Goal: Information Seeking & Learning: Compare options

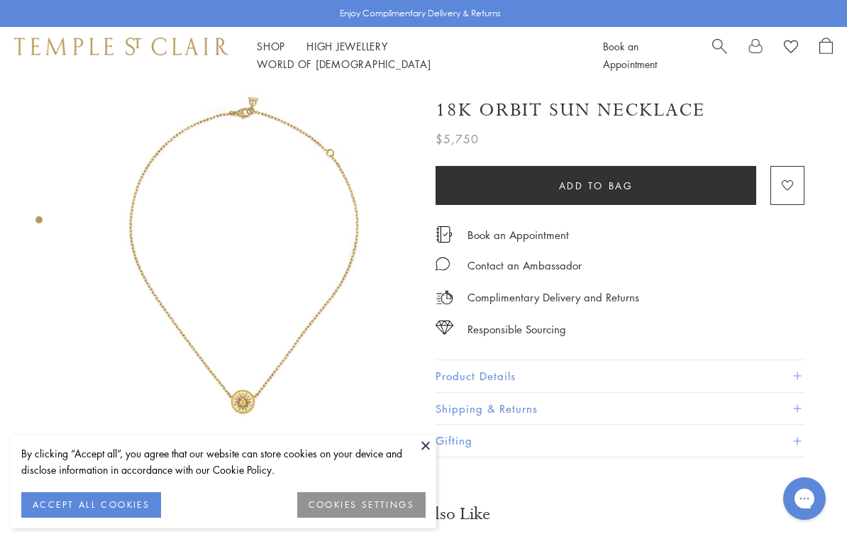
click at [272, 50] on link "Shop Shop" at bounding box center [271, 46] width 28 height 14
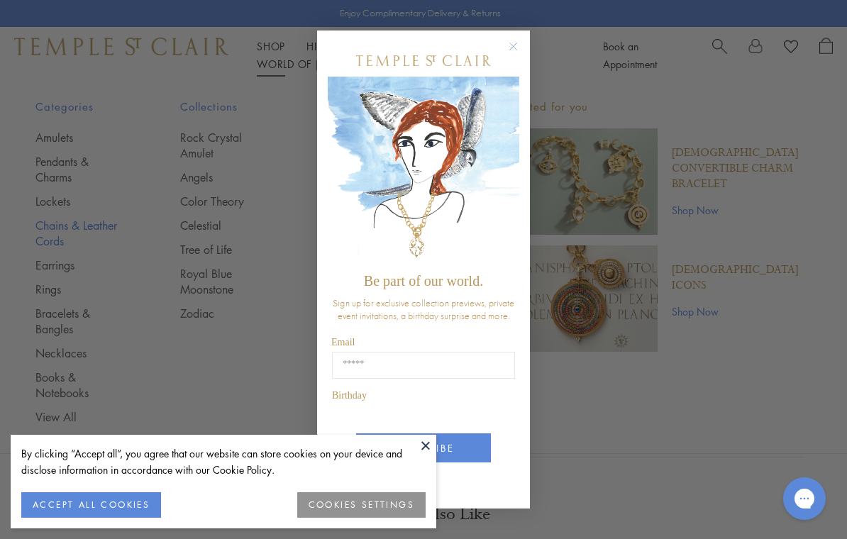
click at [103, 215] on div "Close dialog Be part of our world. Sign up for exclusive collection previews, p…" at bounding box center [423, 269] width 847 height 539
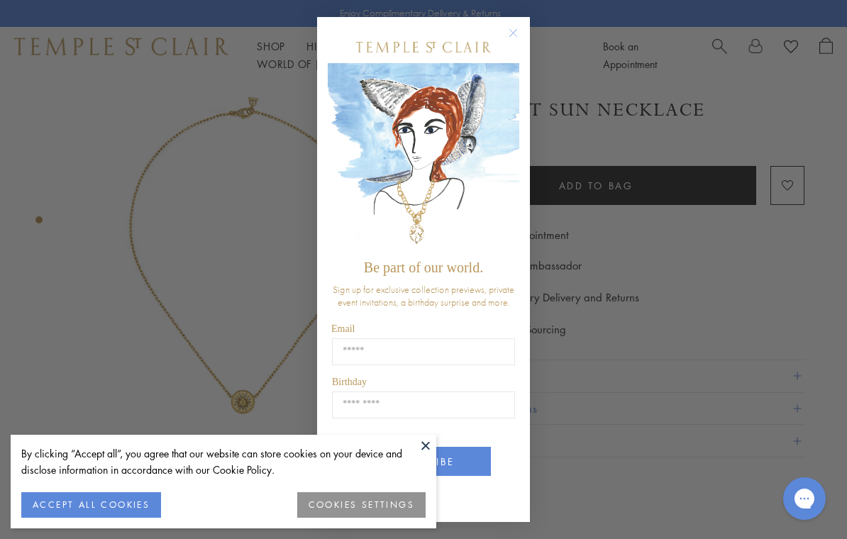
click at [519, 33] on circle "Close dialog" at bounding box center [513, 33] width 17 height 17
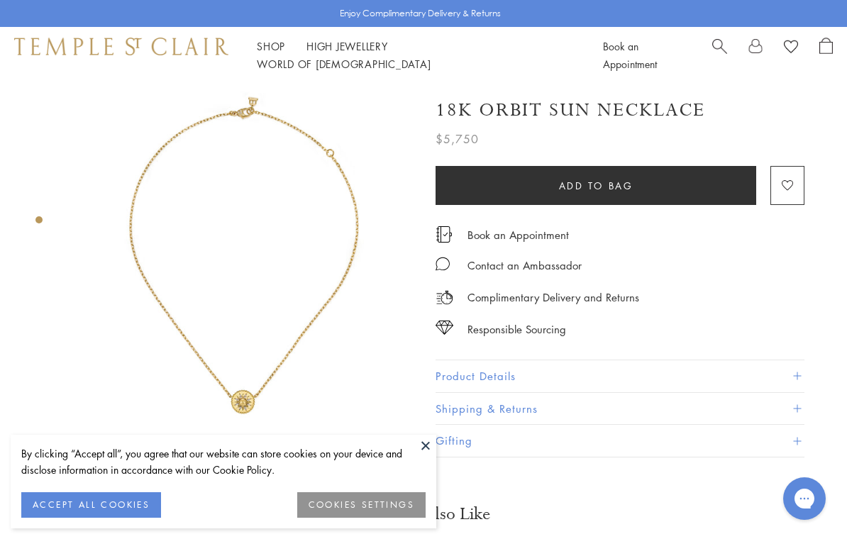
click at [347, 507] on button "COOKIES SETTINGS" at bounding box center [361, 505] width 128 height 26
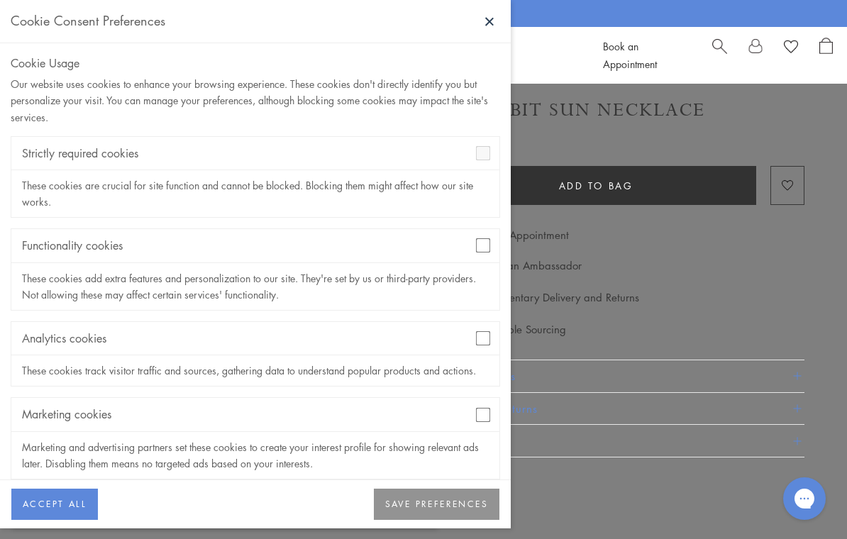
click at [498, 417] on div "Marketing cookies" at bounding box center [255, 414] width 488 height 33
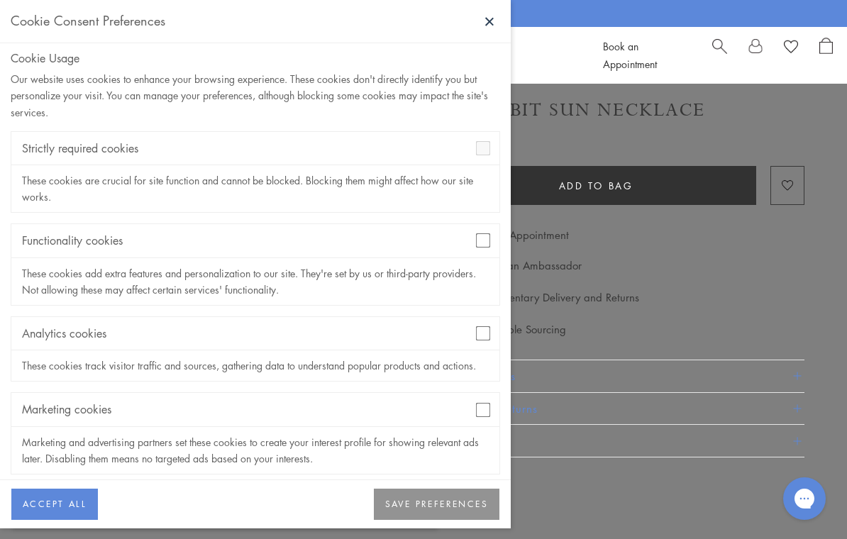
scroll to position [4, 0]
click at [422, 514] on button "SAVE PREFERENCES" at bounding box center [437, 504] width 126 height 31
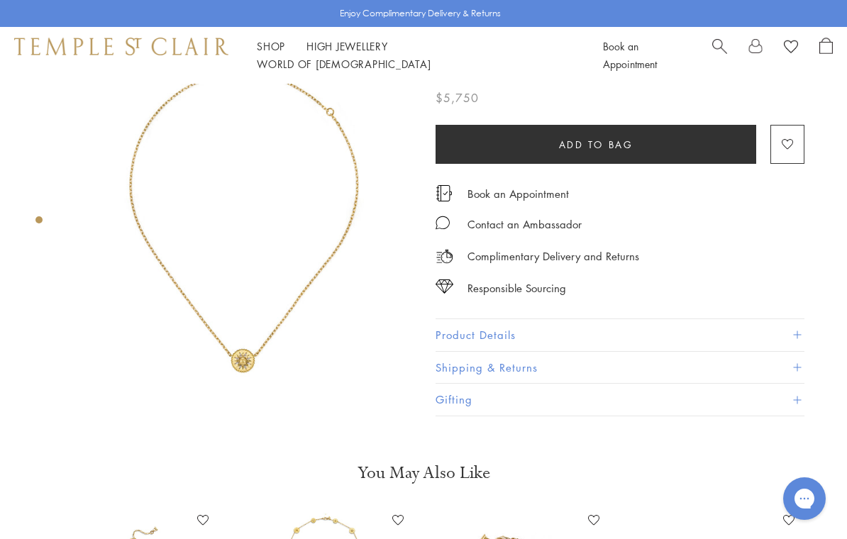
scroll to position [0, 0]
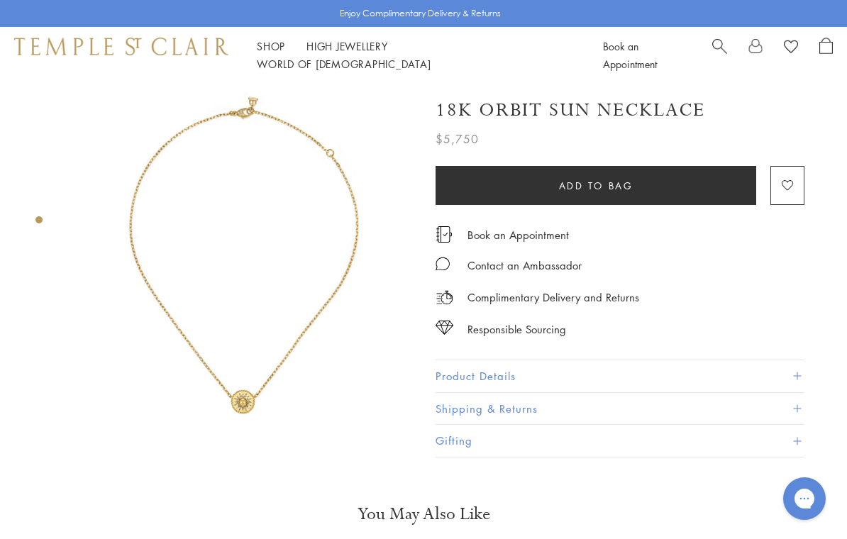
click at [282, 53] on link "Shop Shop" at bounding box center [271, 46] width 28 height 14
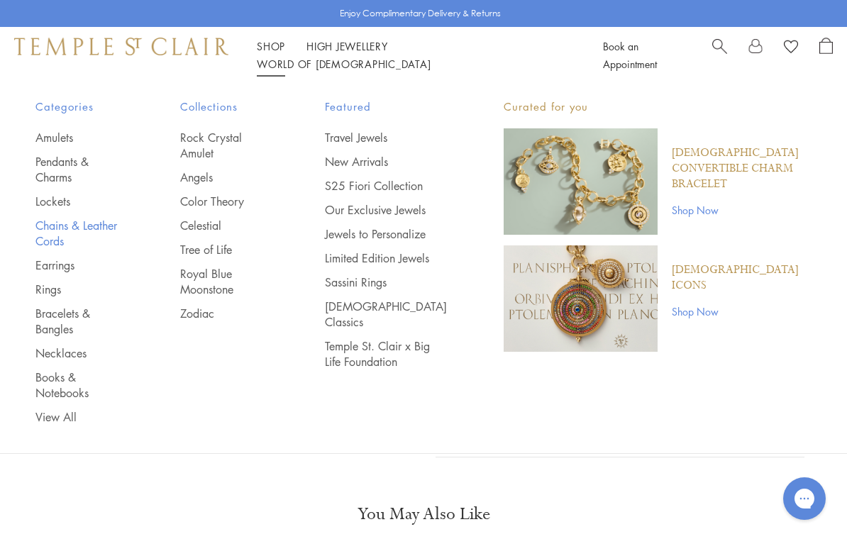
click at [109, 218] on link "Chains & Leather Cords" at bounding box center [79, 233] width 88 height 31
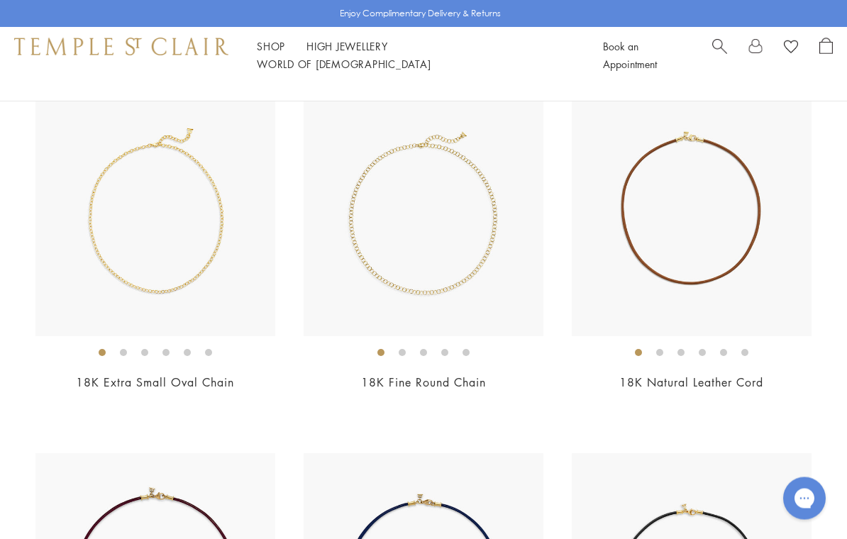
scroll to position [160, 0]
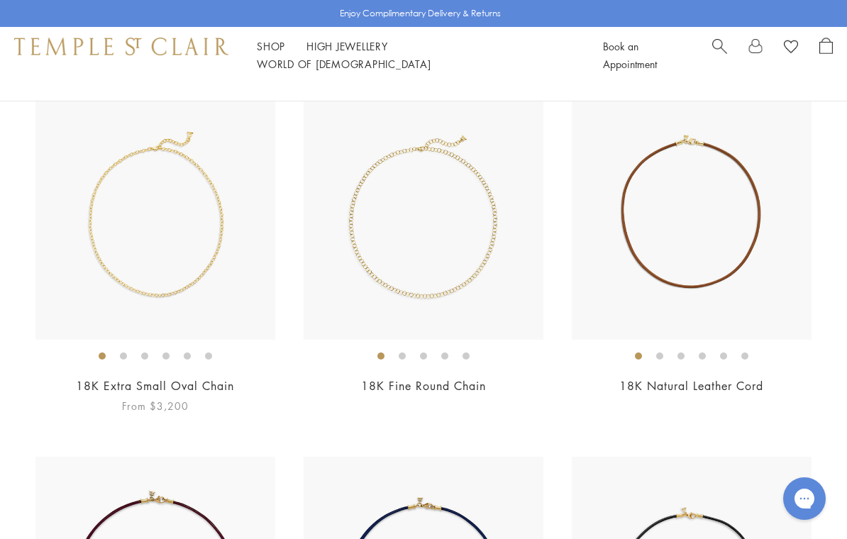
click at [209, 375] on div "18K Extra Small Oval Chain From $3,200" at bounding box center [155, 257] width 240 height 314
click at [197, 357] on ol at bounding box center [155, 356] width 240 height 18
click at [178, 299] on img at bounding box center [155, 220] width 240 height 240
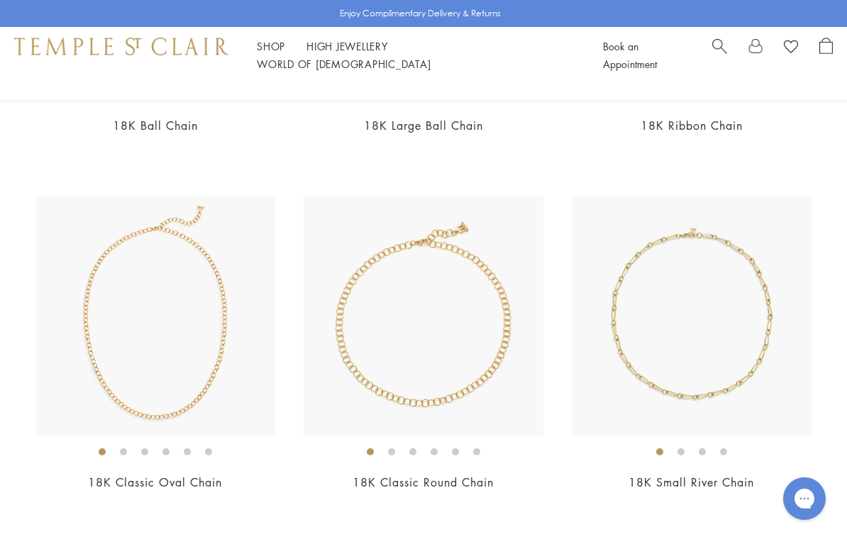
scroll to position [1491, 0]
click at [211, 456] on li at bounding box center [208, 452] width 7 height 7
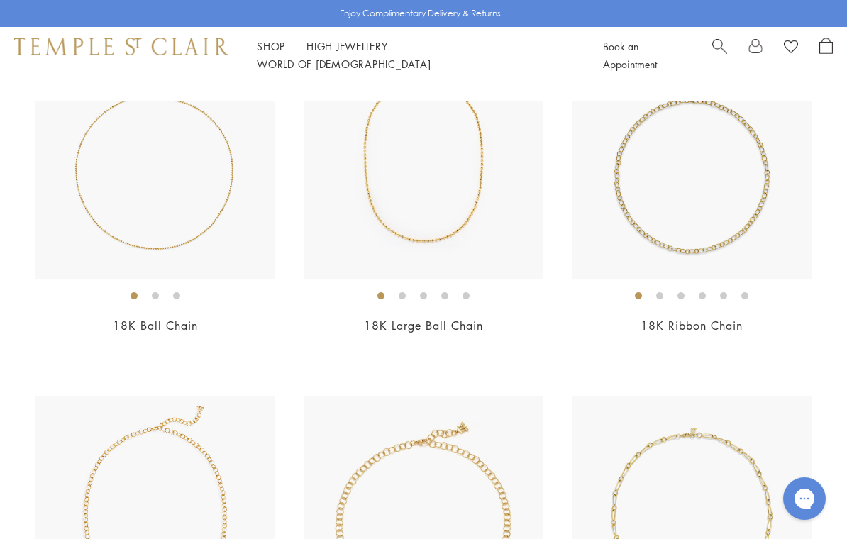
scroll to position [1236, 0]
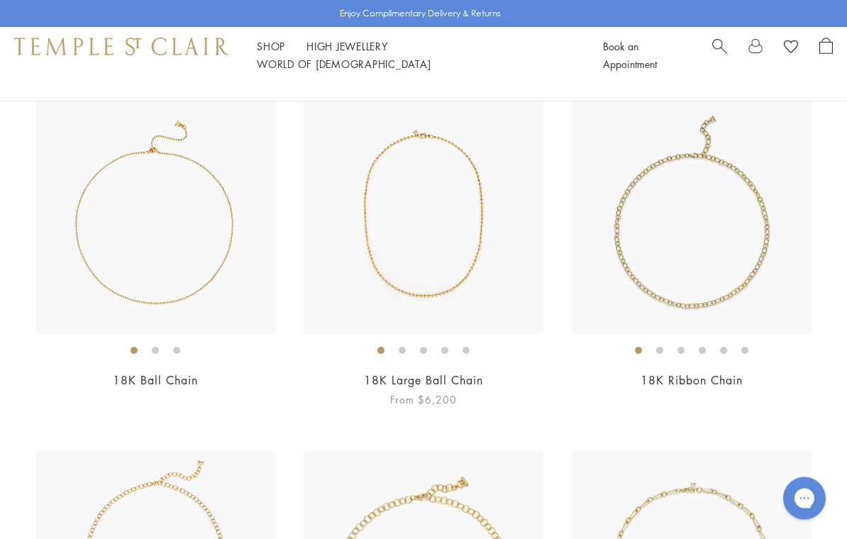
click at [404, 355] on ol at bounding box center [424, 351] width 240 height 18
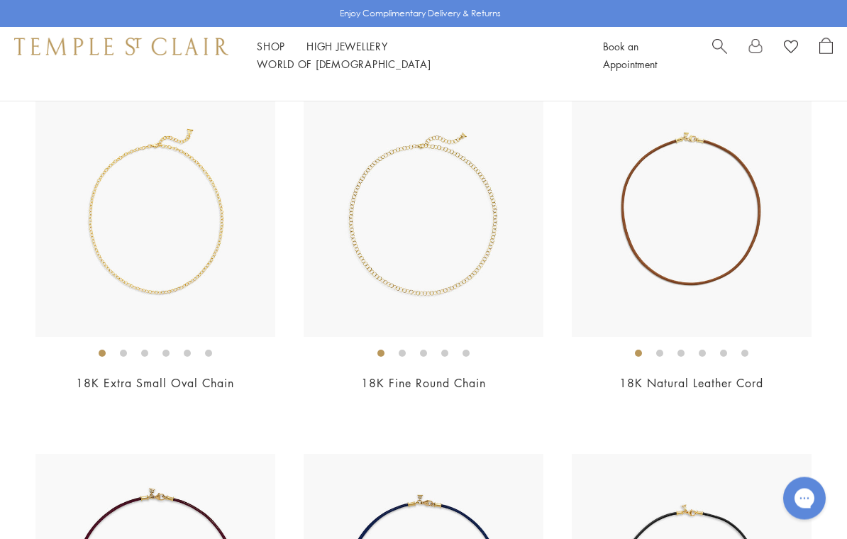
scroll to position [0, 0]
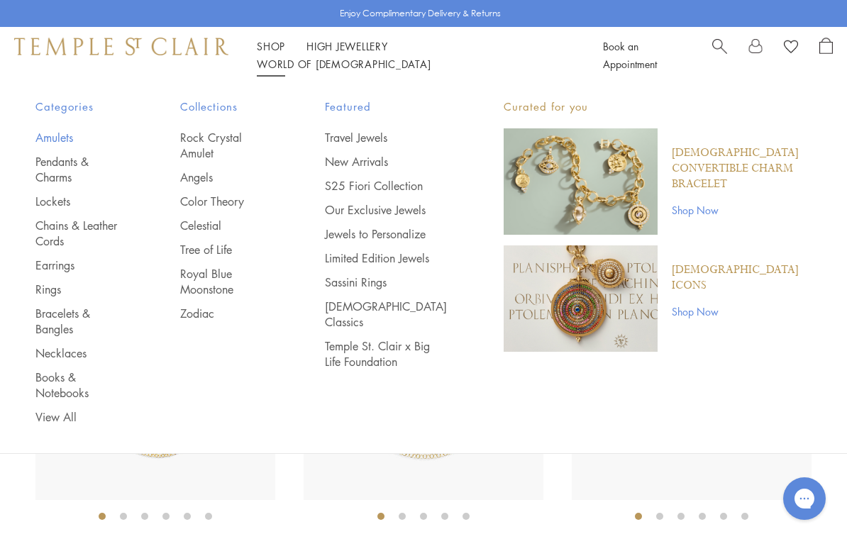
click at [52, 130] on link "Amulets" at bounding box center [79, 138] width 88 height 16
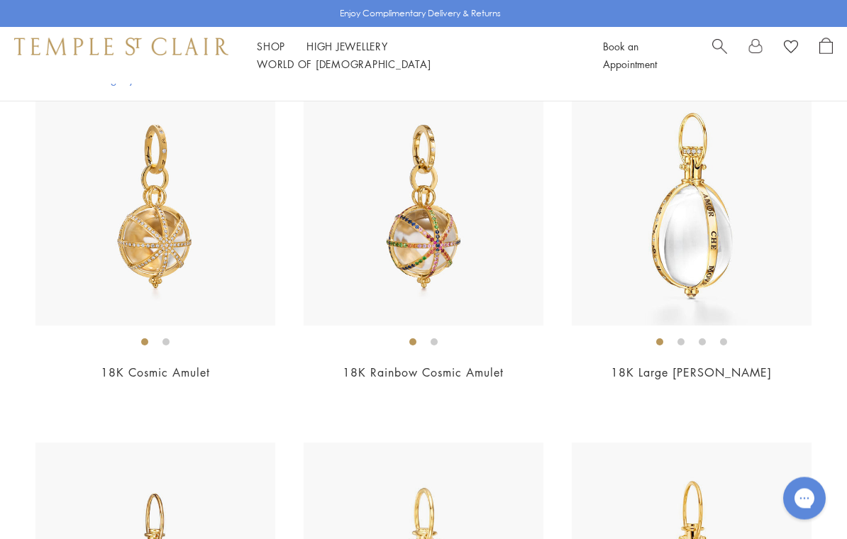
scroll to position [3436, 0]
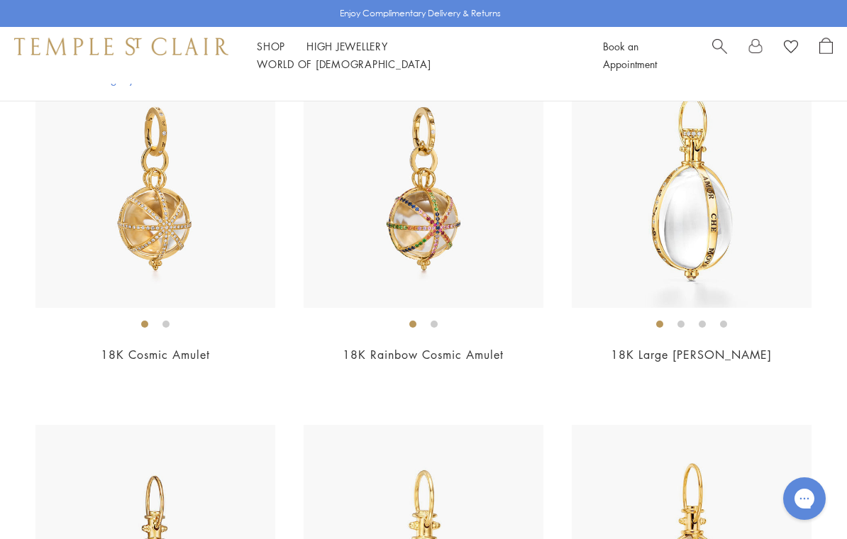
click at [179, 352] on link "18K Cosmic Amulet" at bounding box center [155, 355] width 109 height 16
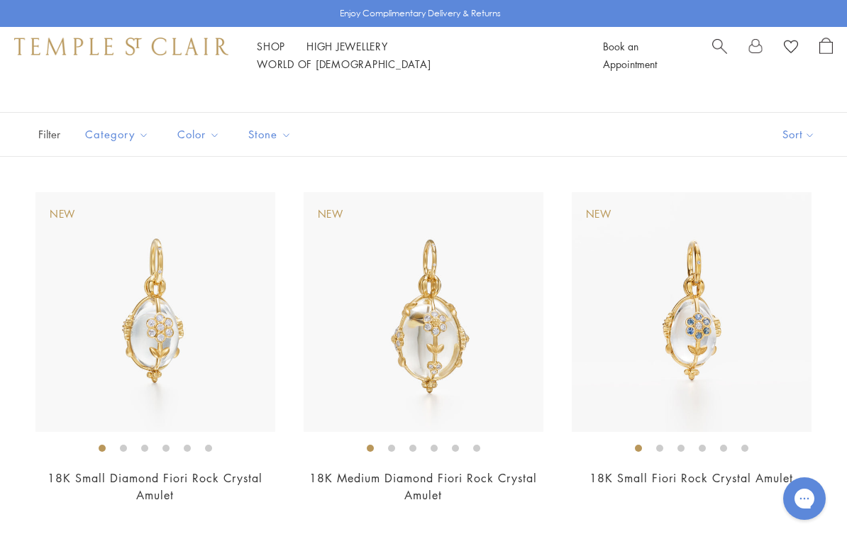
scroll to position [0, 0]
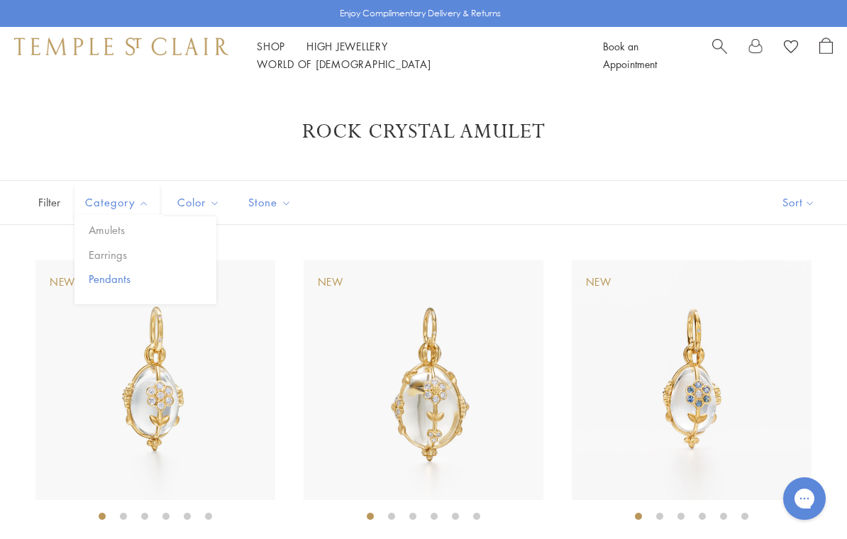
click at [122, 280] on button "Pendants" at bounding box center [150, 279] width 131 height 16
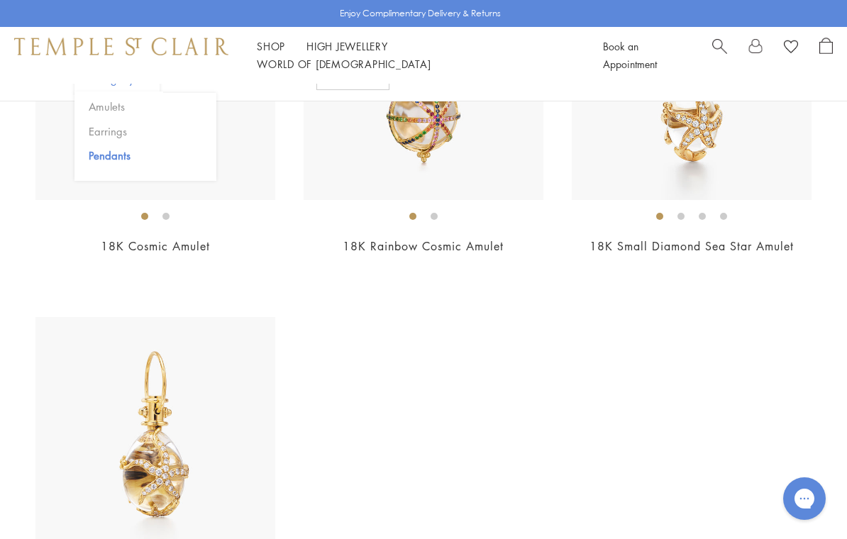
scroll to position [1029, 0]
